Goal: Use online tool/utility: Use online tool/utility

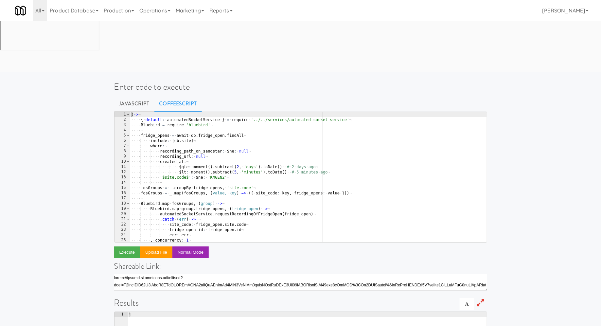
click at [151, 140] on div "( -> ¬ ···· { · default : · automatedSocketService · } · = · require · '../../s…" at bounding box center [308, 182] width 357 height 141
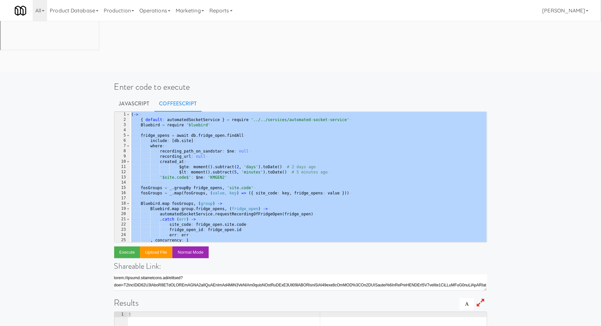
paste textarea
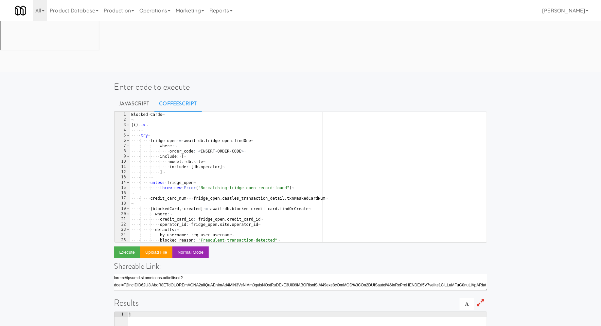
click at [308, 163] on div "Blocked · Cards ¬ ¬ ( ( ) · -> ¬ ···· ¬ ···· try ¬ ···· ···· fridge_open · = · …" at bounding box center [308, 182] width 357 height 141
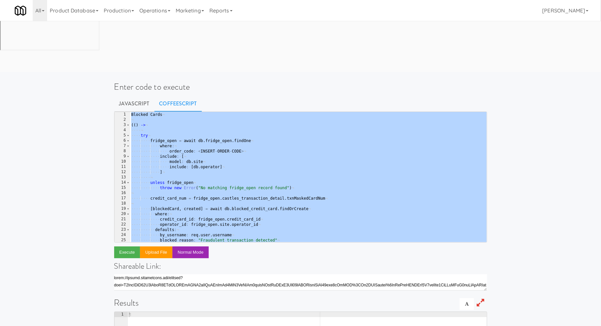
paste textarea
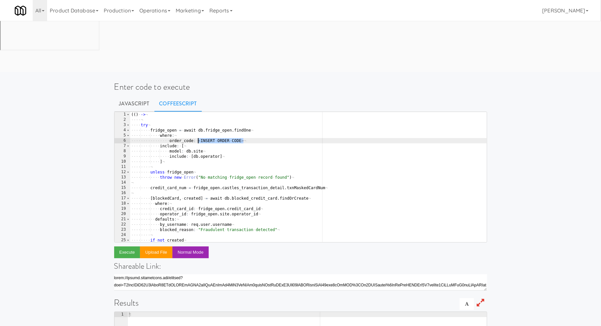
drag, startPoint x: 242, startPoint y: 90, endPoint x: 197, endPoint y: 87, distance: 45.2
click at [197, 112] on div "( ( ) · -> ¬ ···· ¬ ···· try ¬ ···· ···· fridge_open · = · await · db . fridge_…" at bounding box center [308, 182] width 357 height 141
type textarea "order_code: <INSERT-ORDER-CODE>"
paste textarea
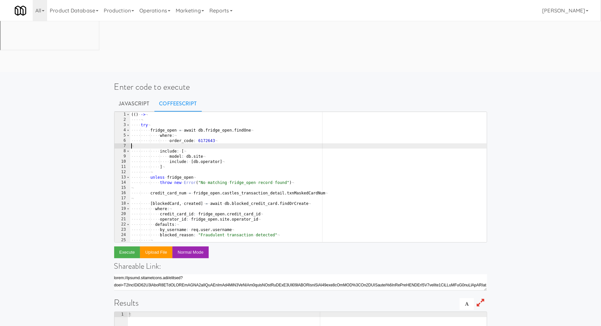
type textarea "order_code: 6172643"
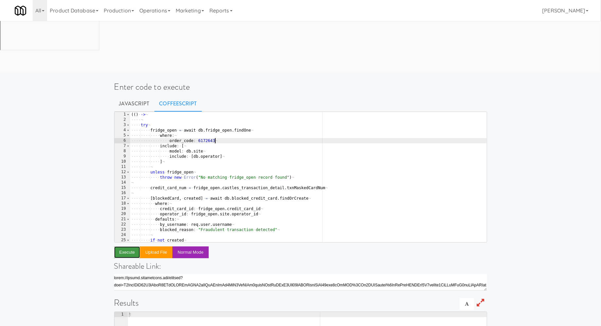
click at [124, 246] on button "Execute" at bounding box center [127, 252] width 26 height 12
drag, startPoint x: 215, startPoint y: 90, endPoint x: 198, endPoint y: 89, distance: 16.7
click at [198, 112] on div "( ( ) · -> ¬ ···· ¬ ···· try ¬ ···· ···· fridge_open · = · await · db . fridge_…" at bounding box center [308, 182] width 357 height 141
paste textarea
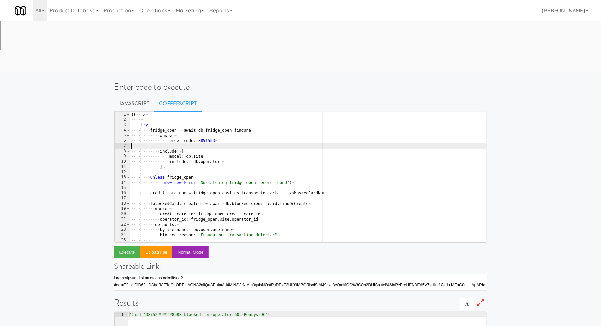
type textarea "order_code: 8851553"
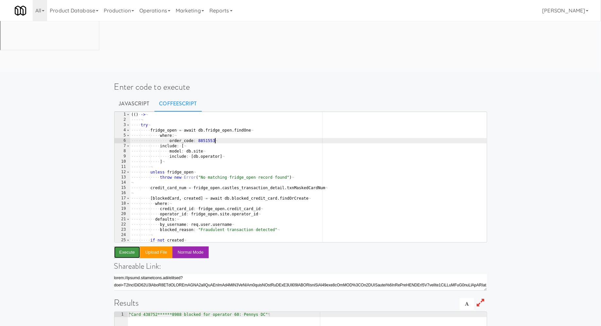
click at [126, 246] on button "Execute" at bounding box center [127, 252] width 26 height 12
click at [206, 112] on div "( ( ) · -> ¬ ···· ¬ ···· try ¬ ···· ···· fridge_open · = · await · db . fridge_…" at bounding box center [308, 182] width 357 height 141
paste textarea
click at [131, 246] on button "Execute" at bounding box center [127, 252] width 26 height 12
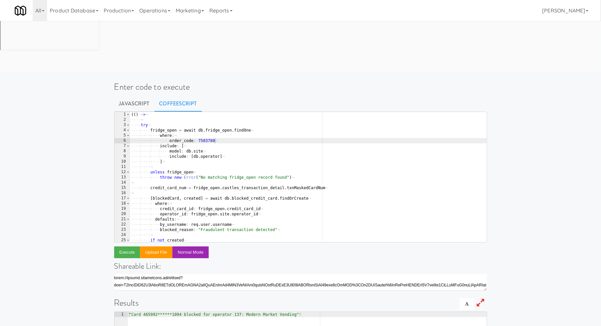
click at [202, 112] on div "( ( ) · -> ¬ ···· ¬ ···· try ¬ ···· ···· fridge_open · = · await · db . fridge_…" at bounding box center [308, 182] width 357 height 141
paste textarea "6172643"
click at [202, 112] on div "( ( ) · -> ¬ ···· ¬ ···· try ¬ ···· ···· fridge_open · = · await · db . fridge_…" at bounding box center [308, 182] width 357 height 141
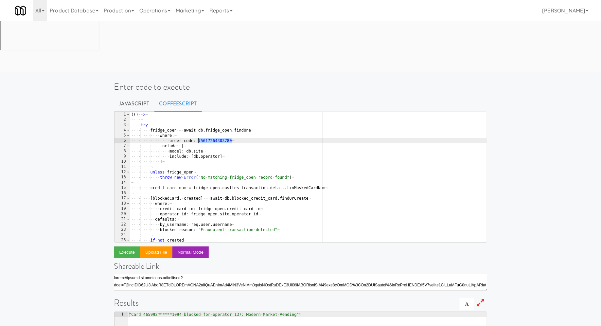
paste textarea "6172643"
click at [136, 246] on button "Execute" at bounding box center [127, 252] width 26 height 12
click at [207, 112] on div "( ( ) · -> ¬ ···· ¬ ···· try ¬ ···· ···· fridge_open · = · await · db . fridge_…" at bounding box center [308, 182] width 357 height 141
paste textarea "2343595"
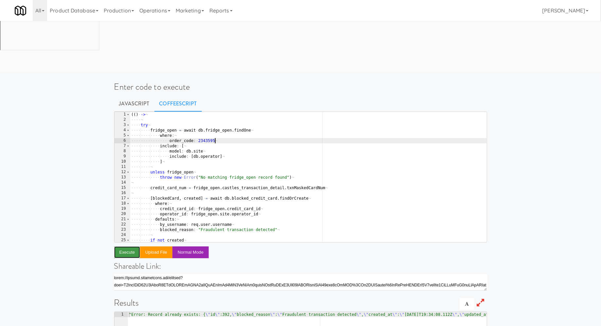
click at [130, 246] on button "Execute" at bounding box center [127, 252] width 26 height 12
click at [205, 112] on div "( ( ) · -> ¬ ···· ¬ ···· try ¬ ···· ···· fridge_open · = · await · db . fridge_…" at bounding box center [308, 182] width 357 height 141
paste textarea "3734597"
click at [132, 246] on button "Execute" at bounding box center [127, 252] width 26 height 12
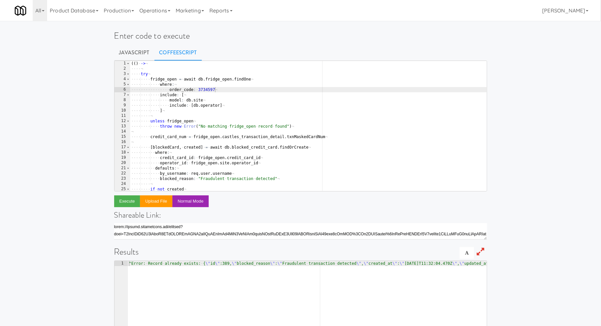
click at [204, 90] on div "( ( ) · -> ¬ ···· ¬ ···· try ¬ ···· ···· fridge_open · = · await · db . fridge_…" at bounding box center [308, 131] width 357 height 141
paste textarea "1174946"
type textarea "order_code: 1174946"
click at [135, 202] on button "Execute" at bounding box center [127, 201] width 26 height 12
